Goal: Information Seeking & Learning: Learn about a topic

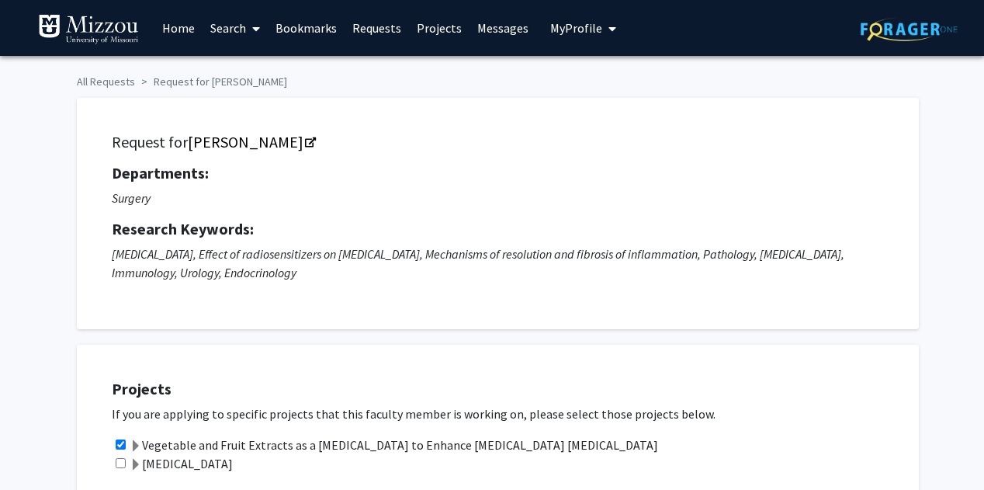
click at [305, 32] on link "Bookmarks" at bounding box center [306, 28] width 77 height 54
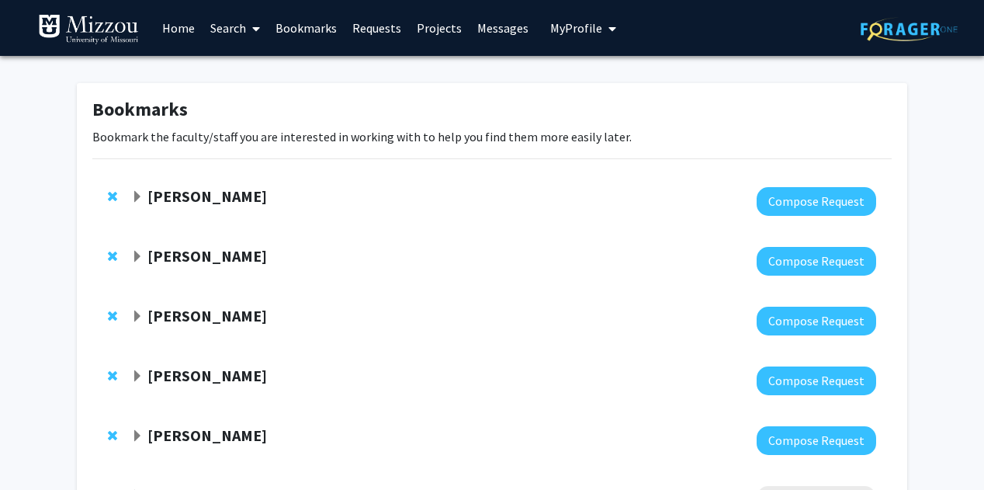
click at [136, 316] on span "Expand Nicholas Gaspelin Bookmark" at bounding box center [137, 316] width 12 height 12
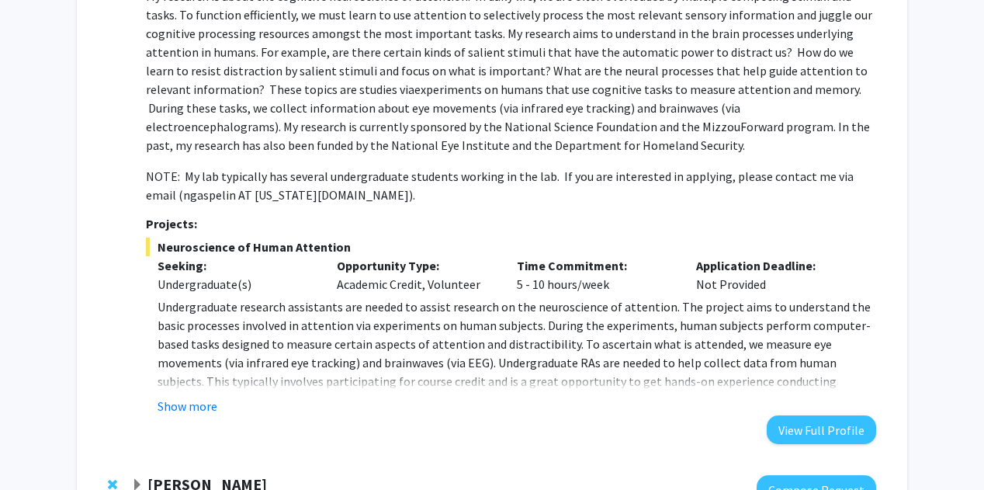
scroll to position [378, 0]
click at [196, 403] on button "Show more" at bounding box center [188, 405] width 60 height 19
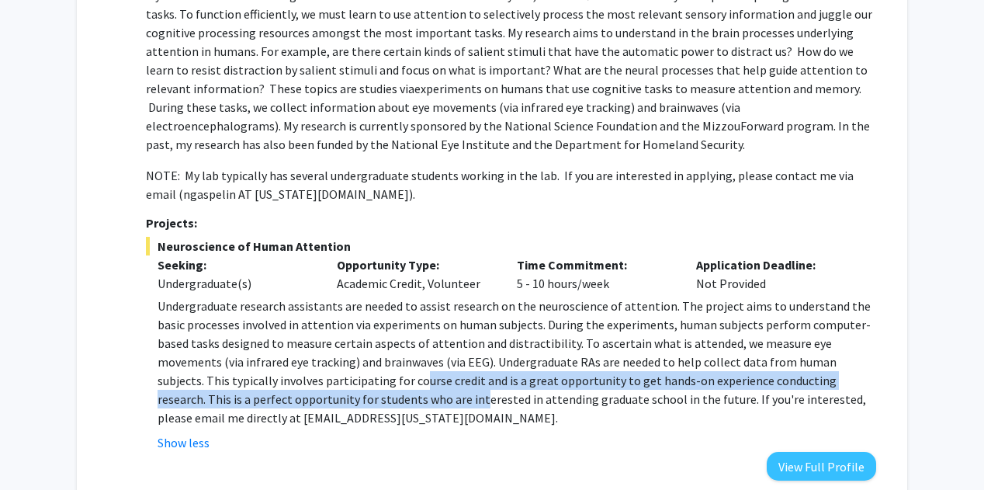
drag, startPoint x: 348, startPoint y: 399, endPoint x: 298, endPoint y: 386, distance: 51.4
click at [298, 386] on p "Undergraduate research assistants are needed to assist research on the neurosci…" at bounding box center [517, 362] width 719 height 130
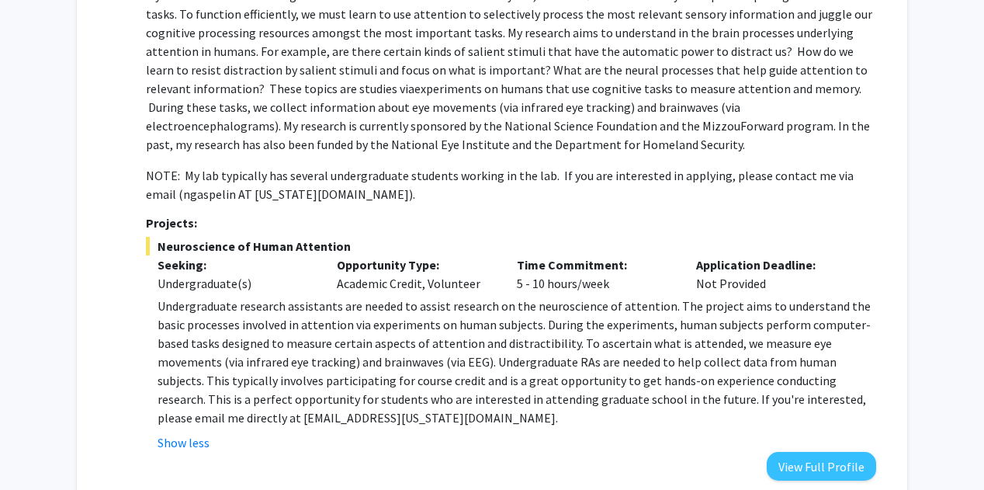
click at [234, 380] on p "Undergraduate research assistants are needed to assist research on the neurosci…" at bounding box center [517, 362] width 719 height 130
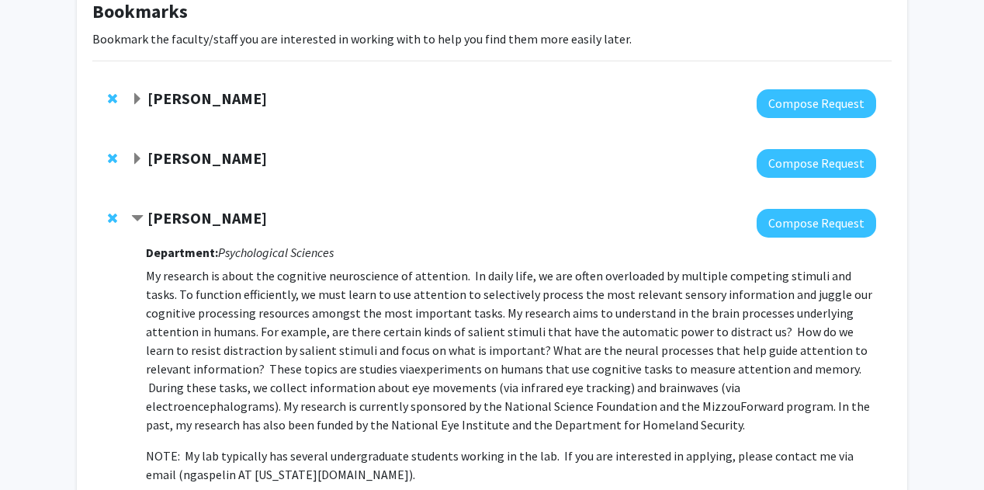
scroll to position [34, 0]
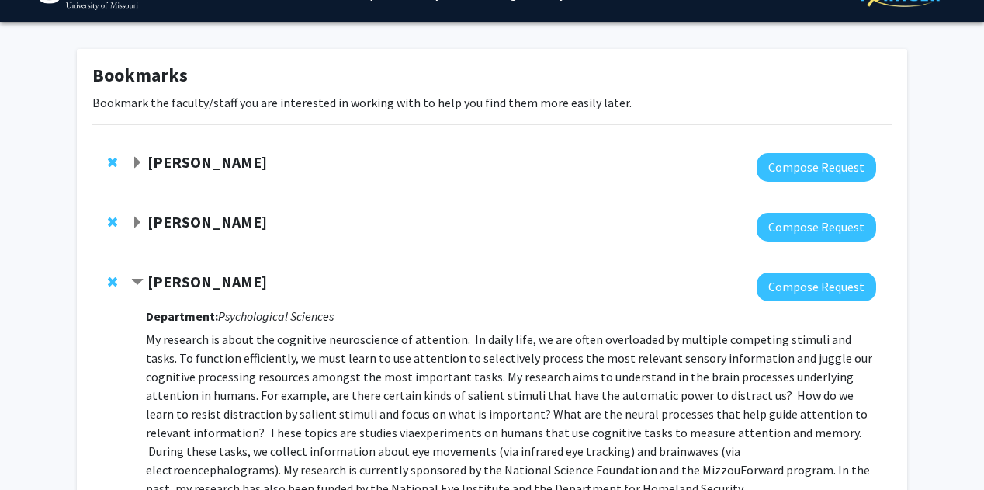
click at [217, 214] on strong "[PERSON_NAME]" at bounding box center [207, 221] width 120 height 19
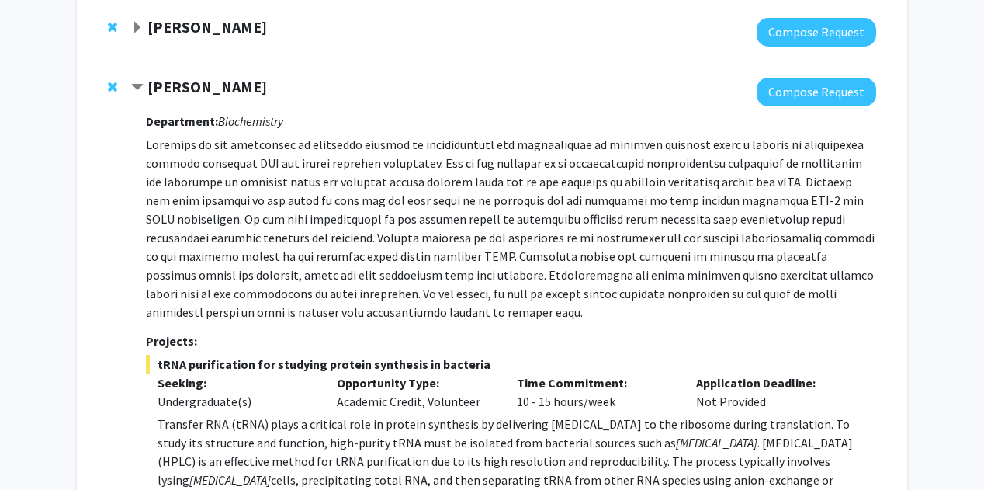
scroll to position [171, 0]
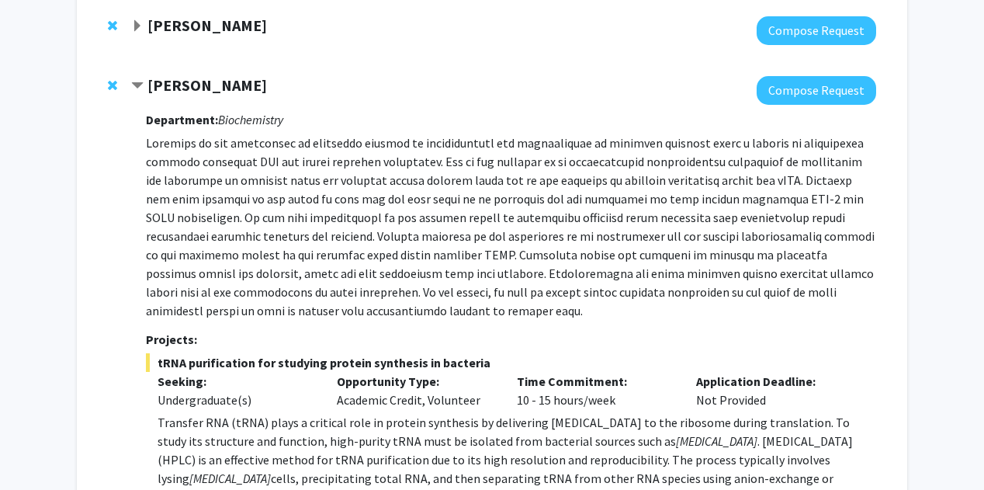
click at [198, 78] on strong "[PERSON_NAME]" at bounding box center [207, 84] width 120 height 19
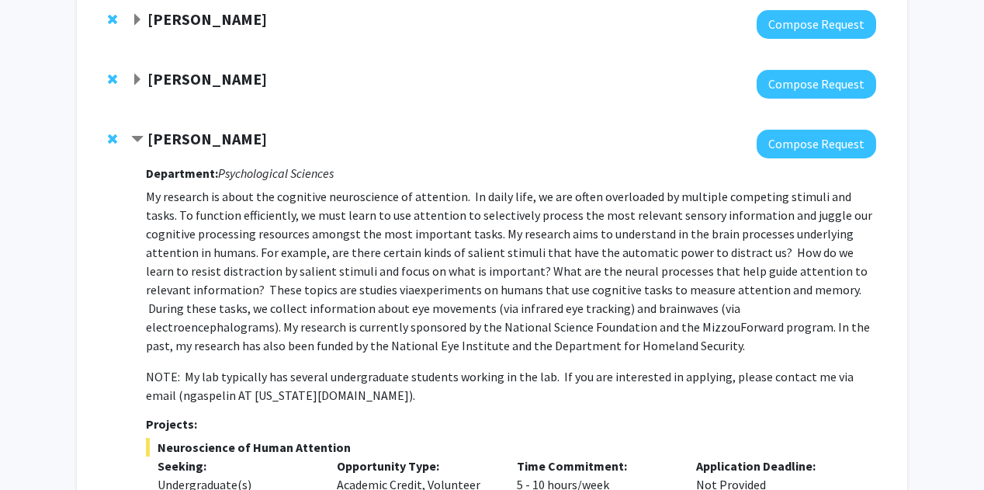
scroll to position [179, 0]
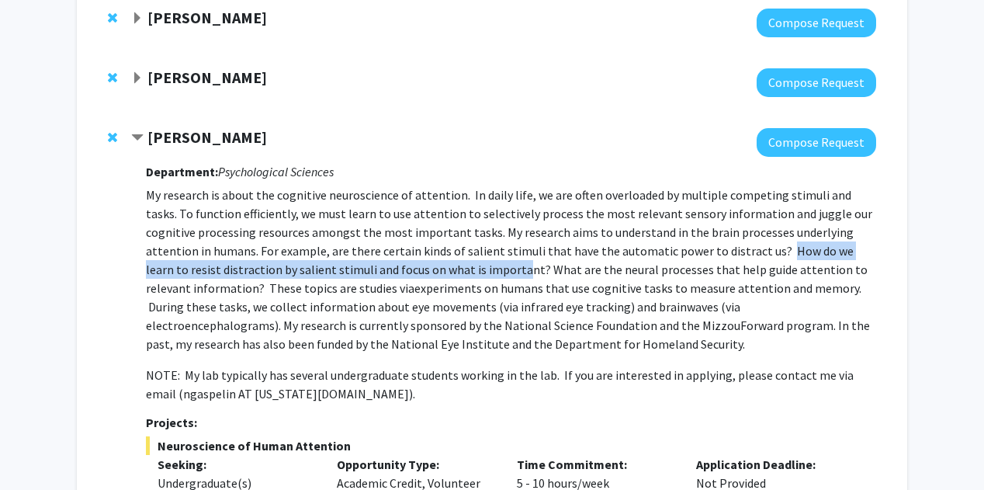
drag, startPoint x: 707, startPoint y: 252, endPoint x: 444, endPoint y: 272, distance: 263.9
click at [444, 272] on p "My research is about the cognitive neuroscience of attention. In daily life, we…" at bounding box center [511, 270] width 730 height 168
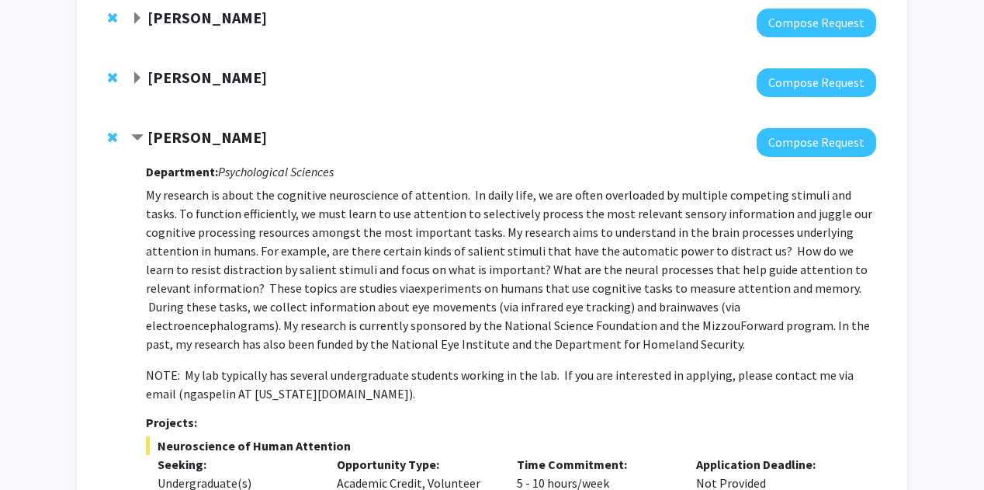
click at [453, 330] on span "experiments on humans that use cognitive tasks to measure attention and memory.…" at bounding box center [508, 315] width 724 height 71
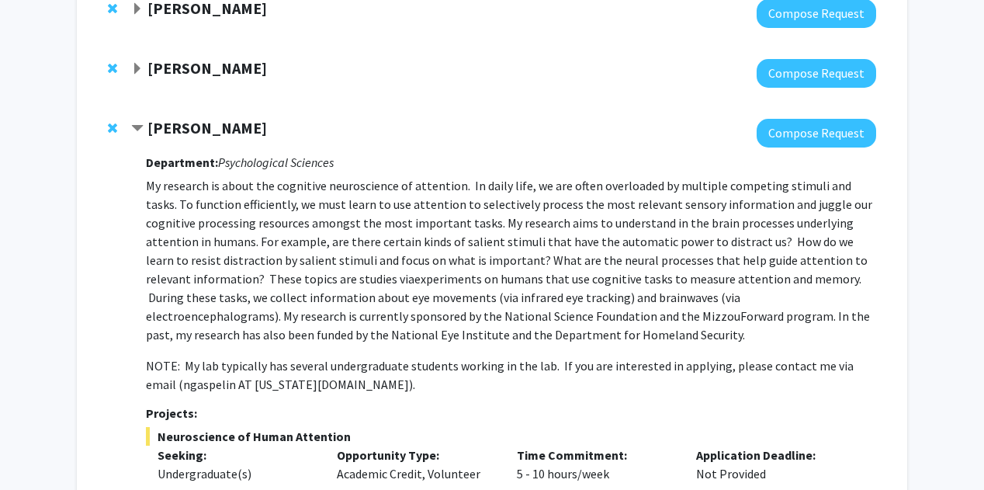
scroll to position [188, 0]
click at [366, 260] on p "My research is about the cognitive neuroscience of attention. In daily life, we…" at bounding box center [511, 260] width 730 height 168
click at [236, 258] on p "My research is about the cognitive neuroscience of attention. In daily life, we…" at bounding box center [511, 260] width 730 height 168
copy p "salient"
